Goal: Information Seeking & Learning: Learn about a topic

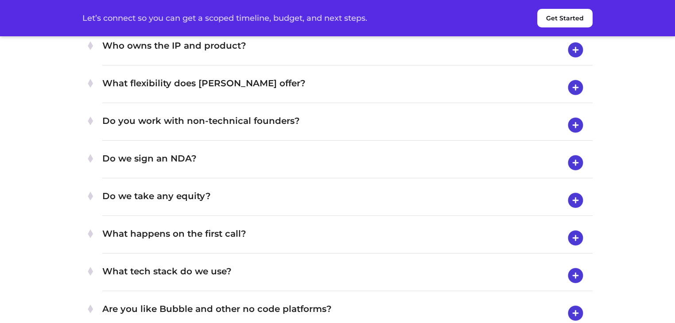
scroll to position [3503, 0]
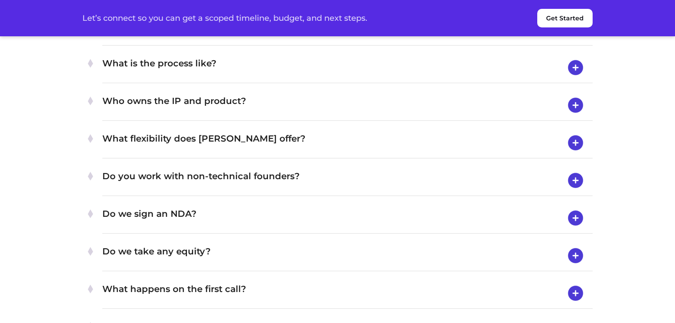
click at [250, 79] on h4 "What is the process like?" at bounding box center [347, 67] width 490 height 23
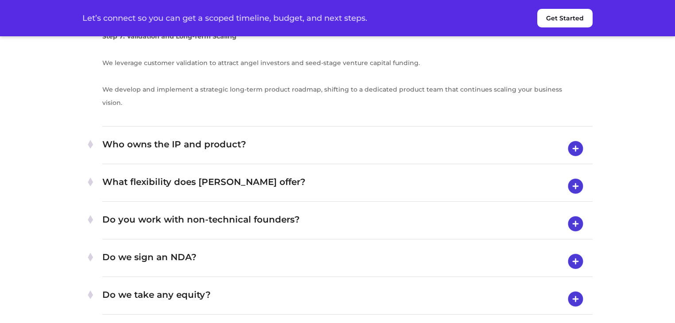
scroll to position [4070, 0]
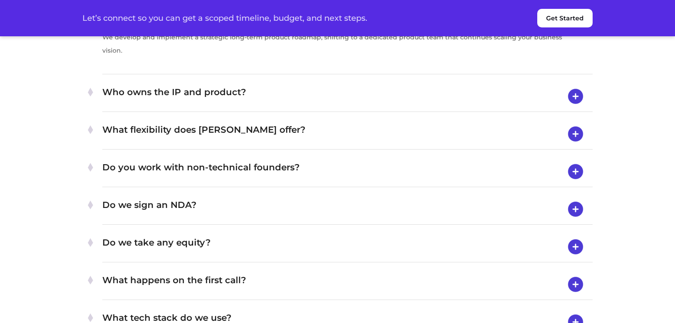
click at [249, 108] on h4 "Who owns the IP and product?" at bounding box center [347, 96] width 490 height 23
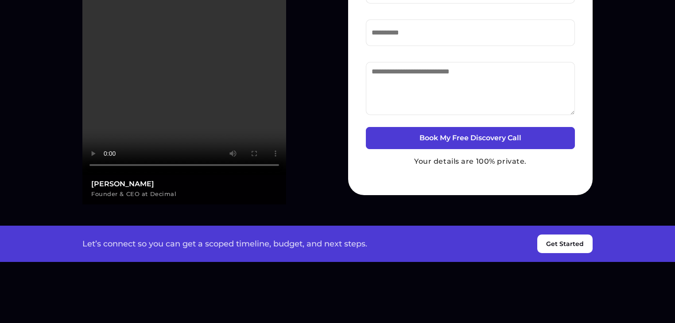
scroll to position [0, 0]
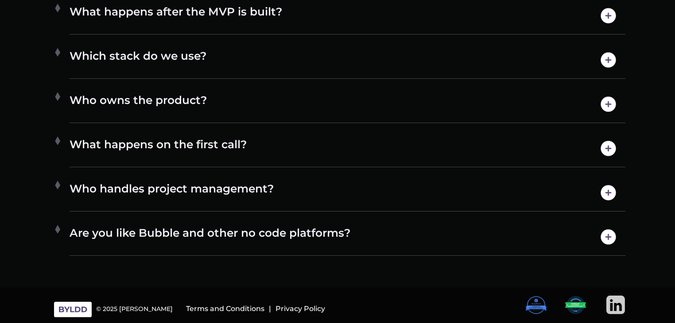
scroll to position [4809, 0]
click at [343, 243] on h4 "Are you like Bubble and other no code platforms?" at bounding box center [348, 237] width 556 height 23
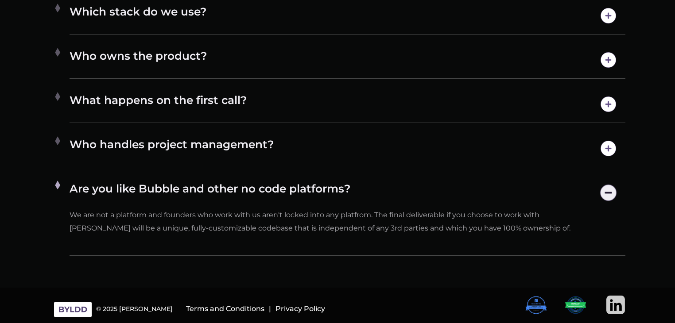
click at [324, 167] on div "Who handles project management? We provide end-to-end product development servi…" at bounding box center [348, 148] width 556 height 37
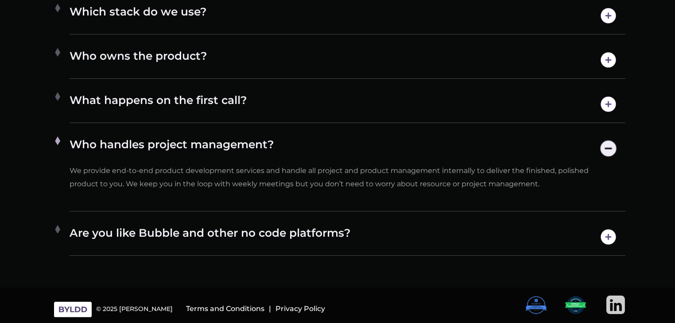
click at [211, 116] on h4 "What happens on the first call?" at bounding box center [348, 104] width 556 height 23
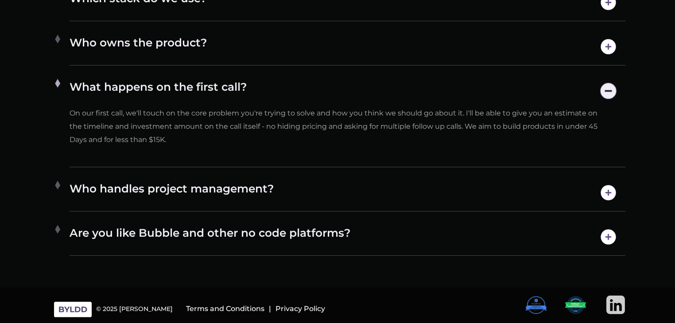
click at [180, 58] on h4 "Who owns the product?" at bounding box center [348, 46] width 556 height 23
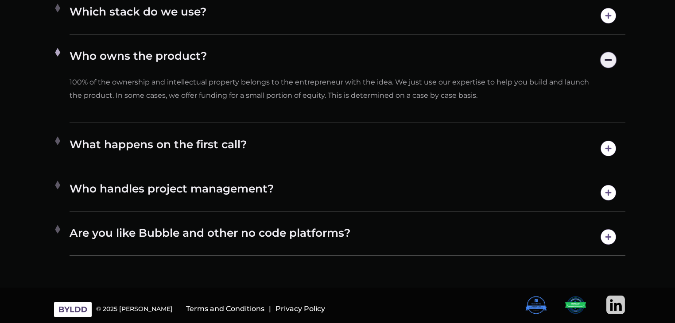
click at [171, 27] on h4 "Which stack do we use?" at bounding box center [348, 15] width 556 height 23
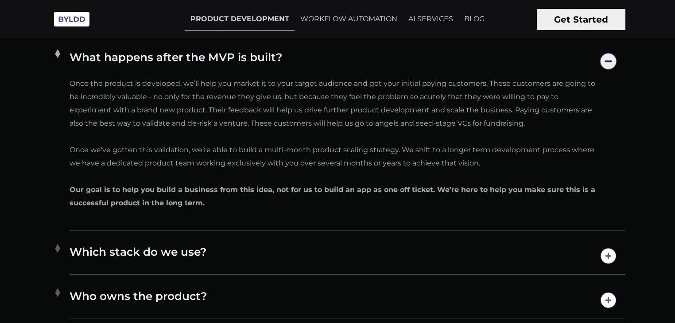
scroll to position [4632, 0]
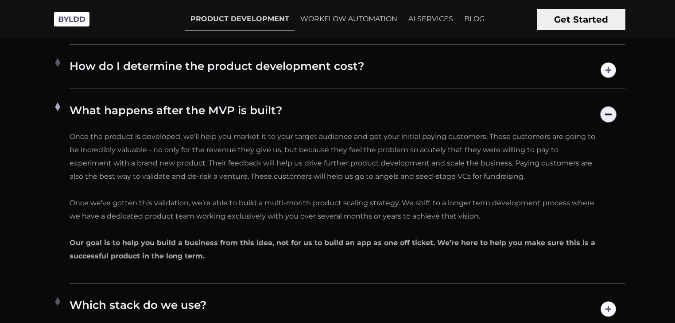
click at [216, 37] on h4 "How does it work? What is your process like?" at bounding box center [348, 26] width 556 height 23
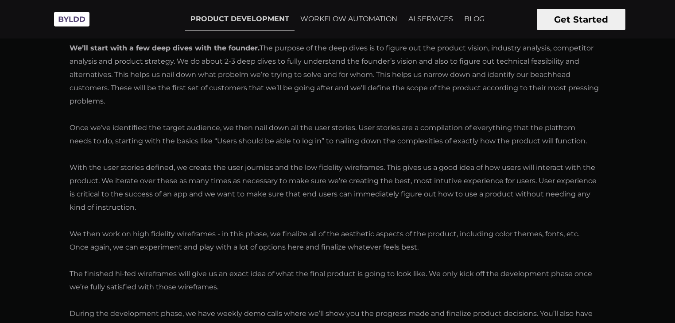
click at [246, 37] on h4 "How does it work? What is your process like?" at bounding box center [348, 26] width 556 height 23
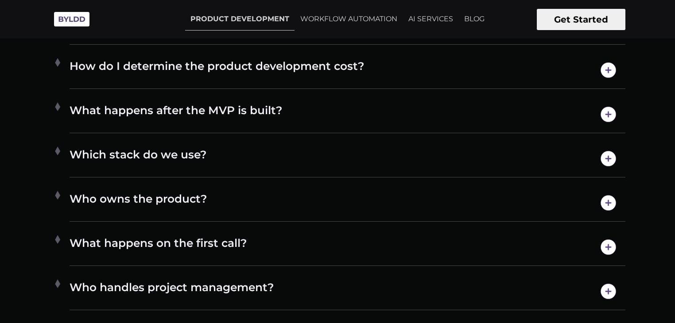
click at [271, 82] on h4 "How do I determine the product development cost?" at bounding box center [348, 70] width 556 height 23
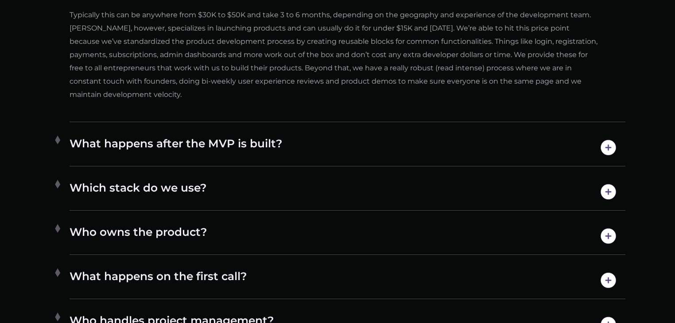
scroll to position [4845, 0]
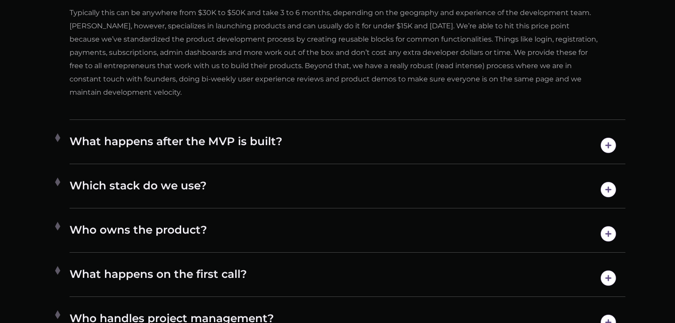
click at [306, 99] on p "Typically this can be anywhere from $30K to $50K and take 3 to 6 months, depend…" at bounding box center [334, 52] width 529 height 93
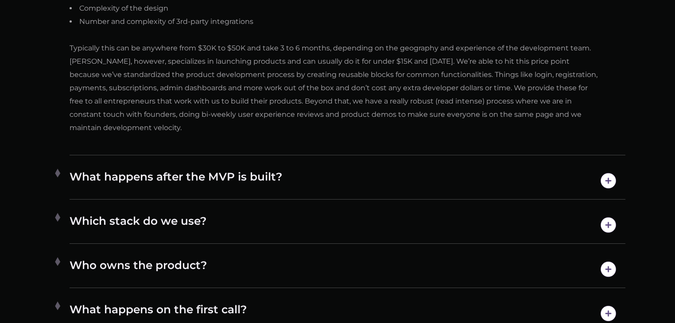
click at [306, 258] on h4 "Who owns the product?" at bounding box center [348, 269] width 556 height 23
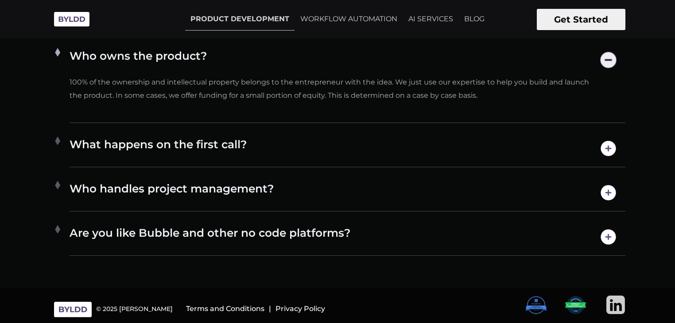
click at [306, 71] on h4 "Who owns the product?" at bounding box center [348, 60] width 556 height 23
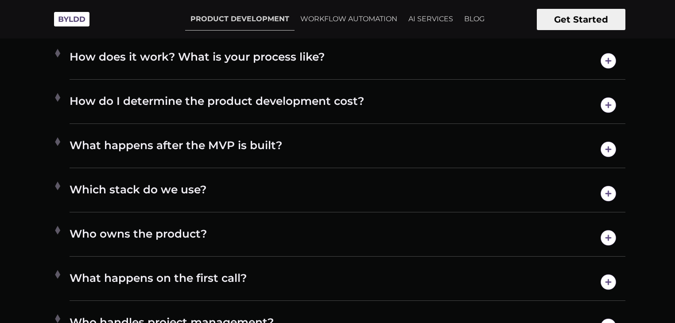
scroll to position [4597, 0]
click at [288, 117] on h4 "How do I determine the product development cost?" at bounding box center [348, 105] width 556 height 23
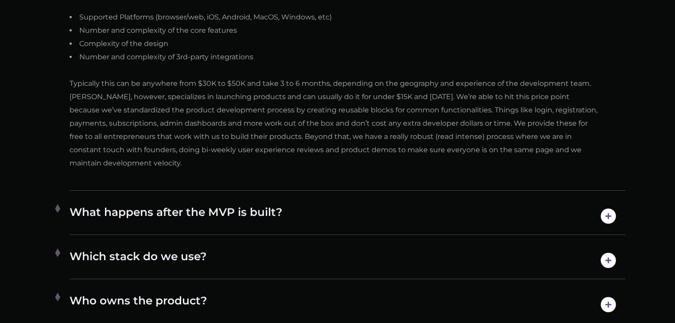
scroll to position [4792, 0]
